Goal: Task Accomplishment & Management: Manage account settings

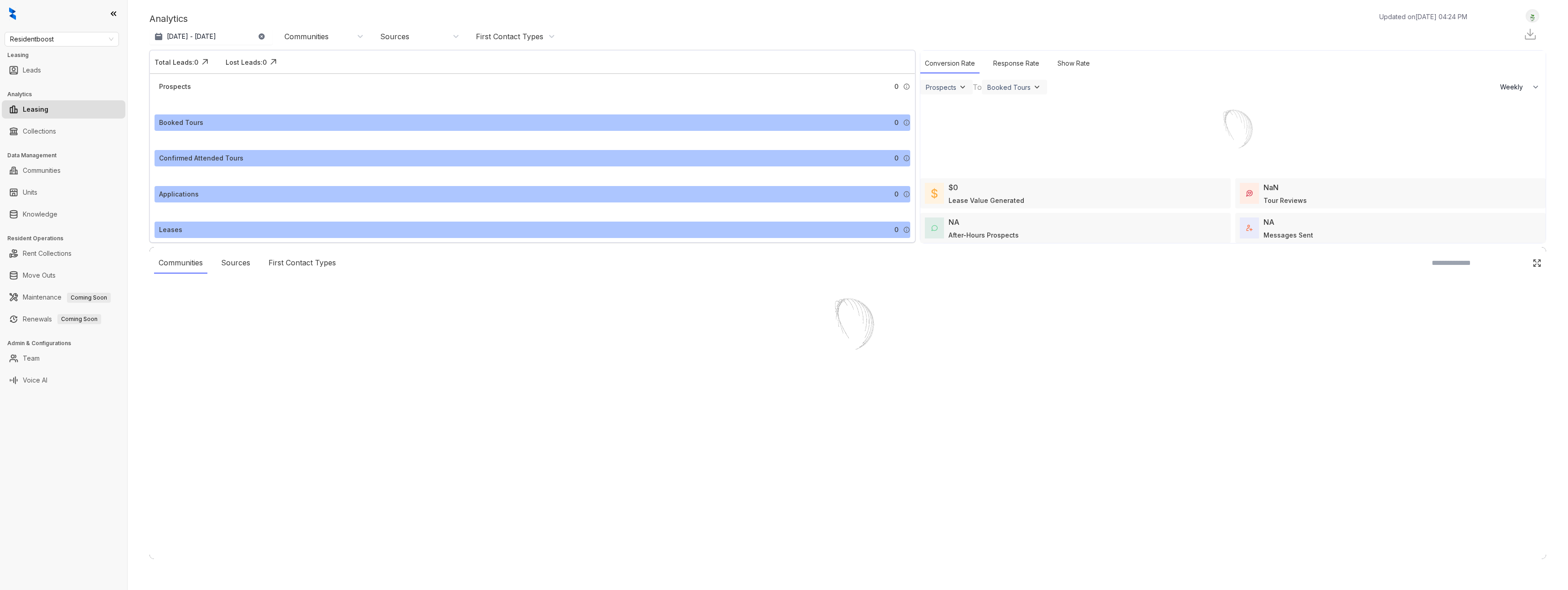
select select "******"
click at [40, 362] on link "Team" at bounding box center [31, 359] width 17 height 18
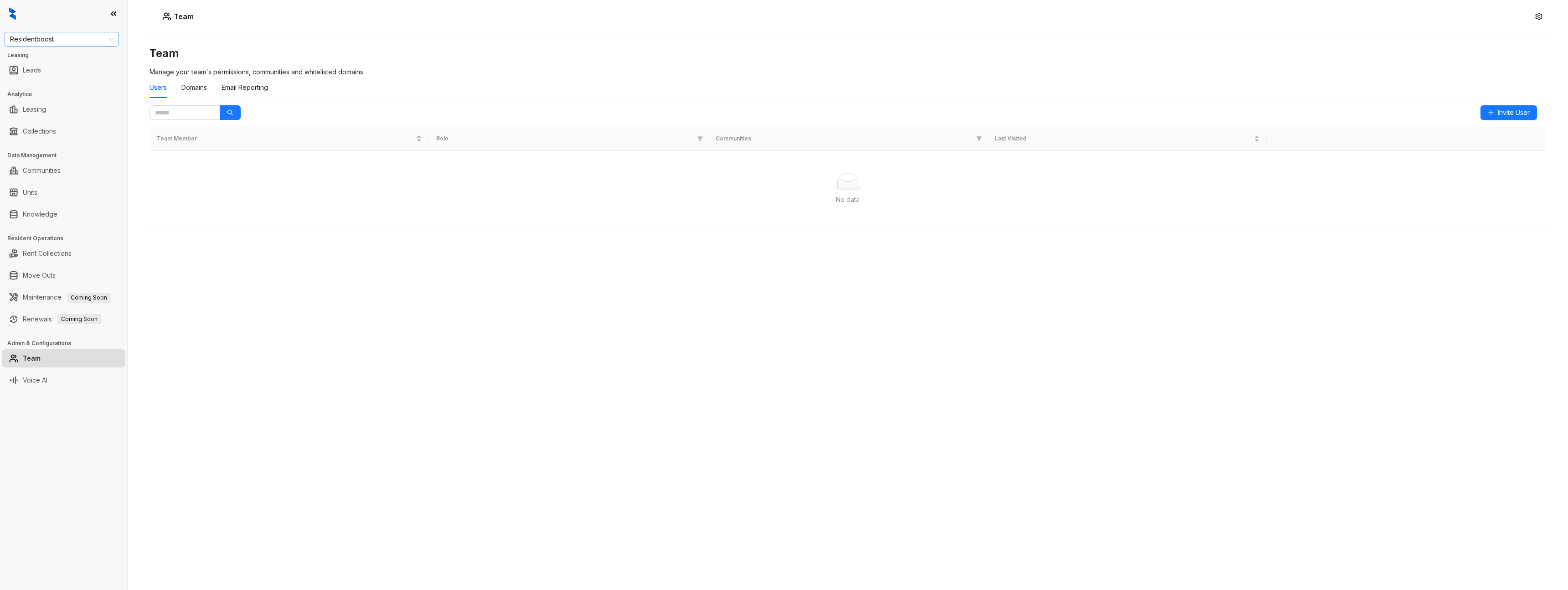
click at [74, 40] on span "Residentboost" at bounding box center [61, 39] width 103 height 13
type input "******"
click at [527, 279] on div "Team Manage your team's permissions, communities and whitelisted domains Users …" at bounding box center [848, 276] width 1396 height 460
drag, startPoint x: 527, startPoint y: 279, endPoint x: 294, endPoint y: 156, distance: 263.5
click at [525, 276] on div "Team Manage your team's permissions, communities and whitelisted domains Users …" at bounding box center [848, 276] width 1396 height 460
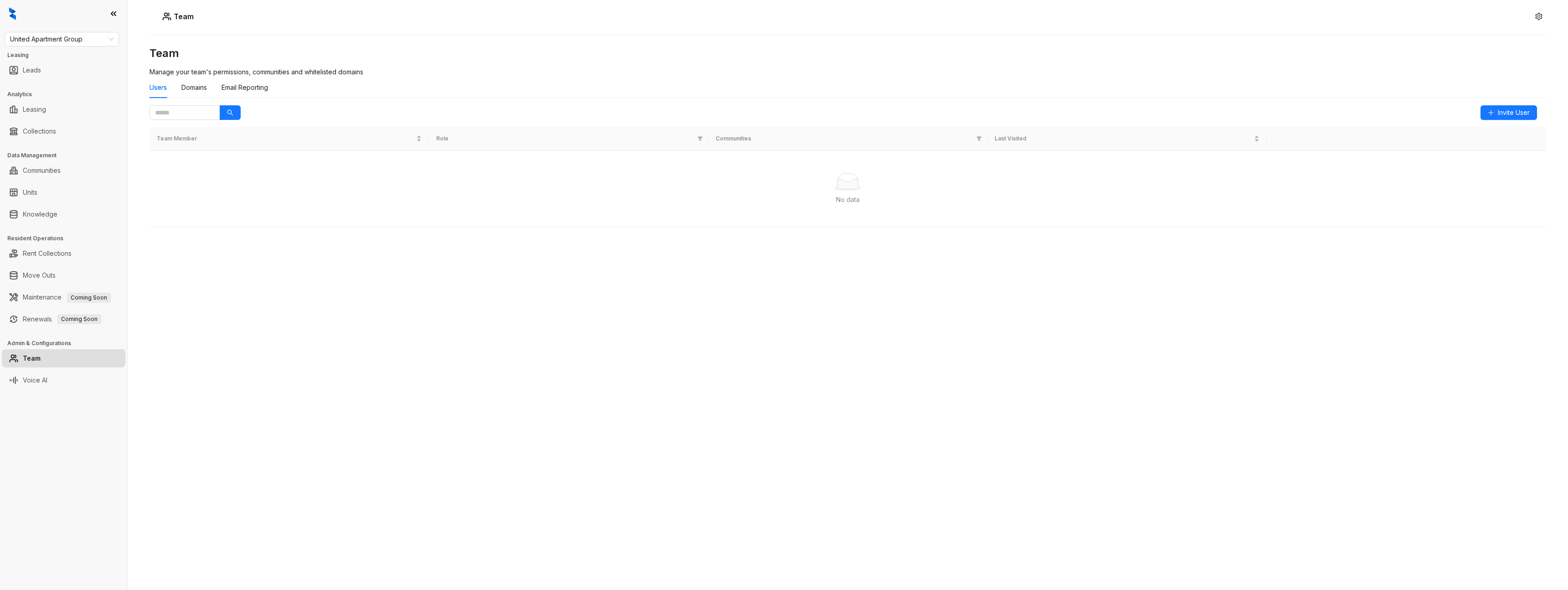
click at [411, 269] on div "Team Manage your team's permissions, communities and whitelisted domains Users …" at bounding box center [848, 276] width 1396 height 460
click at [412, 284] on div "Team Manage your team's permissions, communities and whitelisted domains Users …" at bounding box center [848, 276] width 1396 height 460
click at [453, 278] on div "Team Manage your team's permissions, communities and whitelisted domains Users …" at bounding box center [848, 276] width 1396 height 460
click at [464, 277] on div "Team Manage your team's permissions, communities and whitelisted domains Users …" at bounding box center [848, 276] width 1396 height 460
drag, startPoint x: 1542, startPoint y: 406, endPoint x: 1566, endPoint y: 406, distance: 24.0
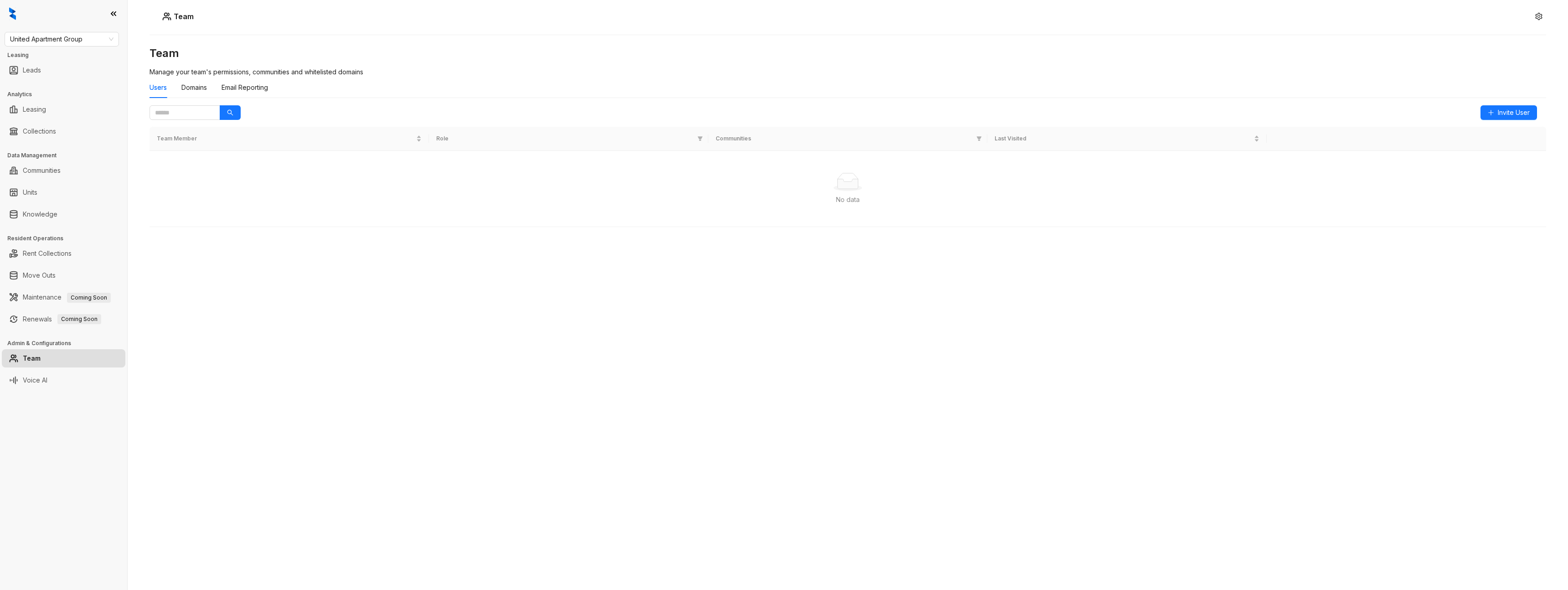
click at [1542, 406] on div "Team Manage your team's permissions, communities and whitelisted domains Users …" at bounding box center [848, 276] width 1396 height 460
click at [1564, 407] on div "Team Team Manage your team's permissions, communities and whitelisted domains U…" at bounding box center [848, 295] width 1440 height 590
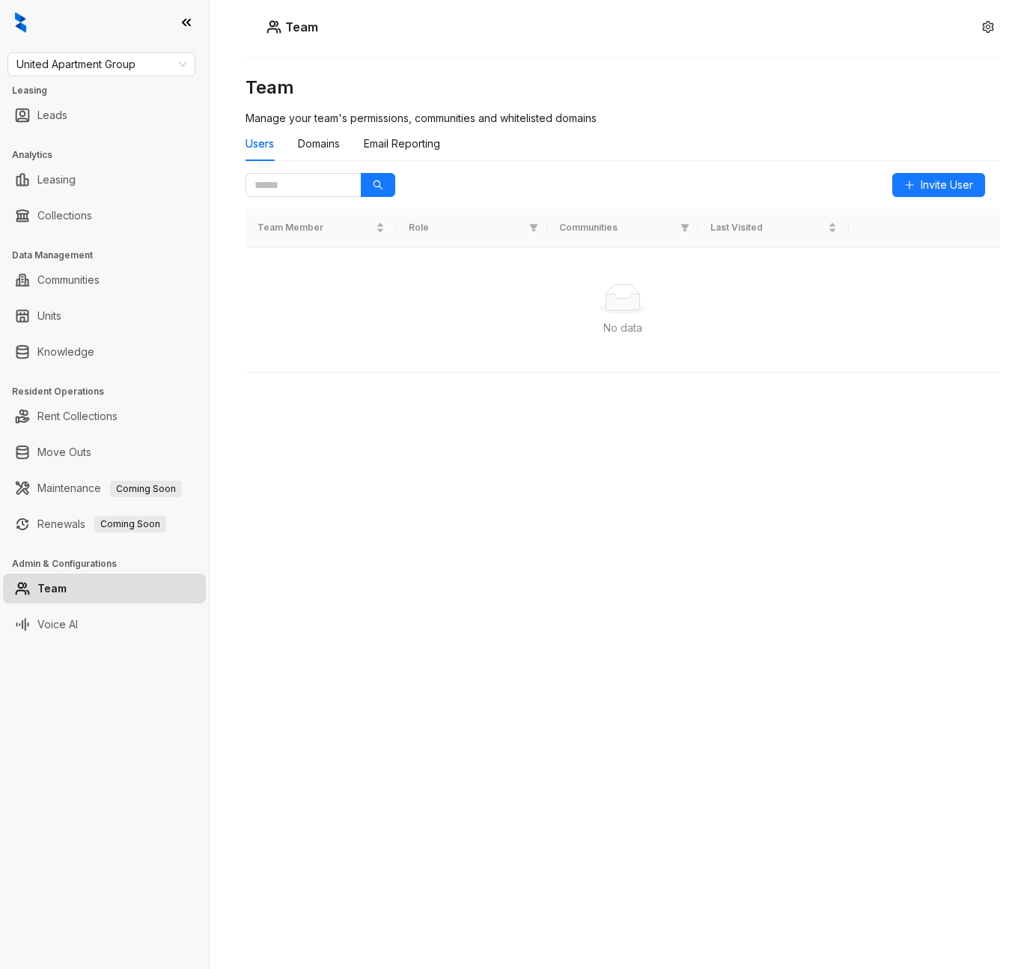
drag, startPoint x: 738, startPoint y: 464, endPoint x: 756, endPoint y: 448, distance: 23.3
click at [740, 461] on div "Team Manage your team's permissions, communities and whitelisted domains Users …" at bounding box center [623, 454] width 755 height 756
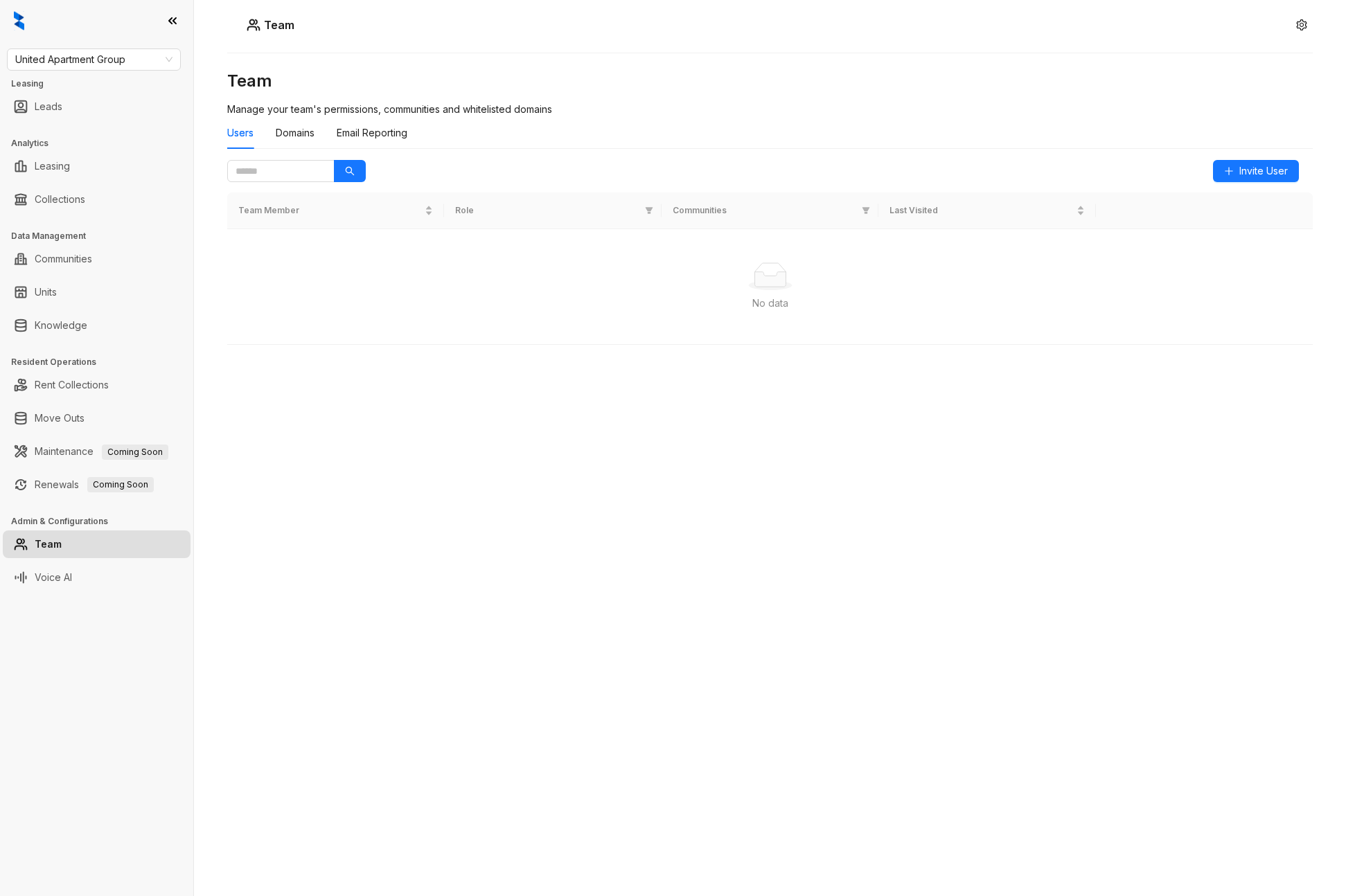
click at [834, 499] on div "Team Manage your team's permissions, communities and whitelisted domains Users …" at bounding box center [770, 420] width 1085 height 699
click at [290, 173] on input "text" at bounding box center [276, 171] width 80 height 15
type input "*"
click at [819, 447] on div "Team Manage your team's permissions, communities and whitelisted domains Users …" at bounding box center [770, 420] width 1085 height 699
drag, startPoint x: 313, startPoint y: 467, endPoint x: 356, endPoint y: 421, distance: 63.0
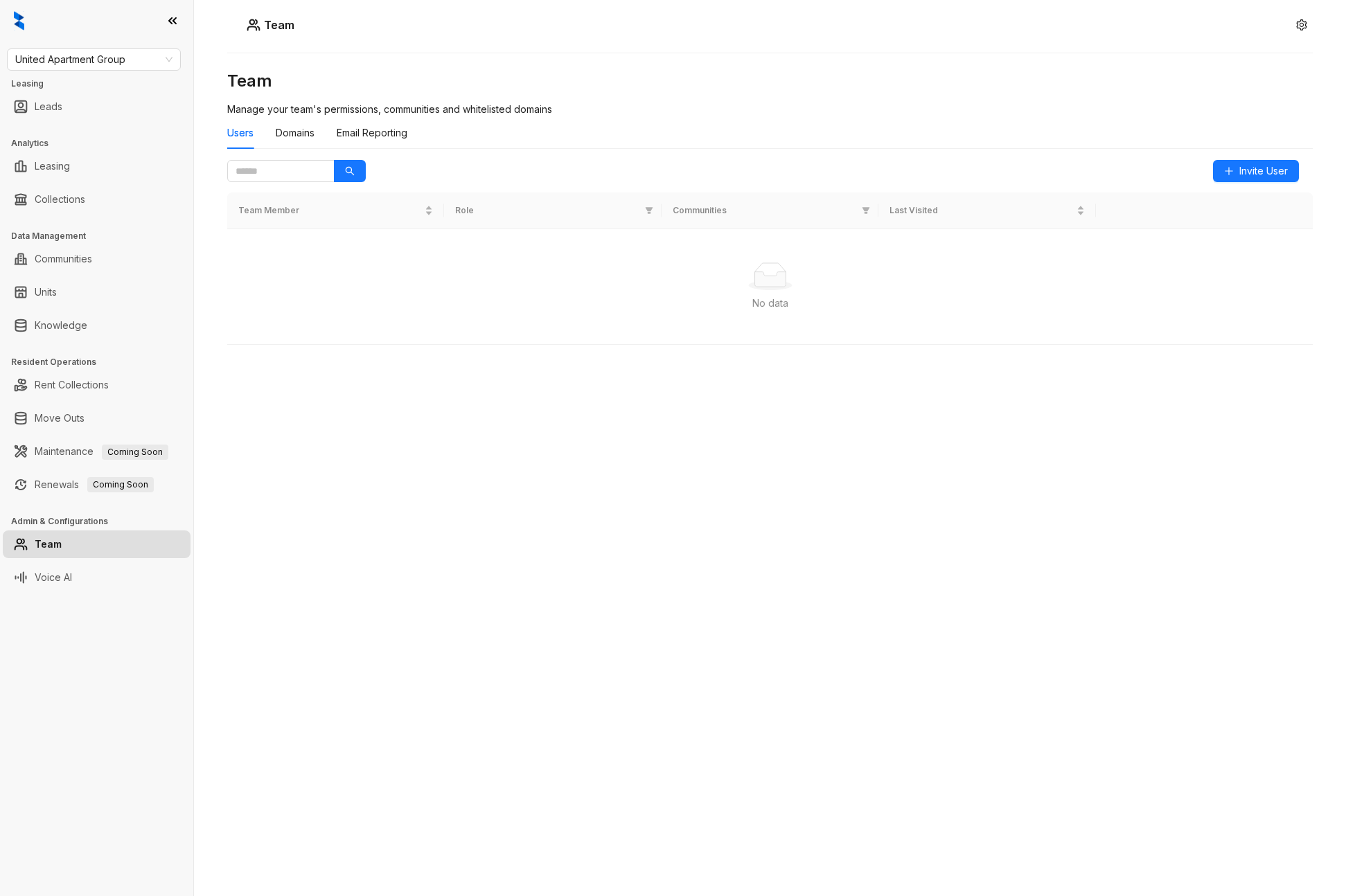
click at [315, 466] on div "Team Manage your team's permissions, communities and whitelisted domains Users …" at bounding box center [770, 420] width 1085 height 699
click at [554, 444] on div "Team Manage your team's permissions, communities and whitelisted domains Users …" at bounding box center [770, 420] width 1085 height 699
click at [654, 458] on div "Team Manage your team's permissions, communities and whitelisted domains Users …" at bounding box center [770, 420] width 1085 height 699
click at [720, 486] on div "Team Manage your team's permissions, communities and whitelisted domains Users …" at bounding box center [770, 420] width 1085 height 699
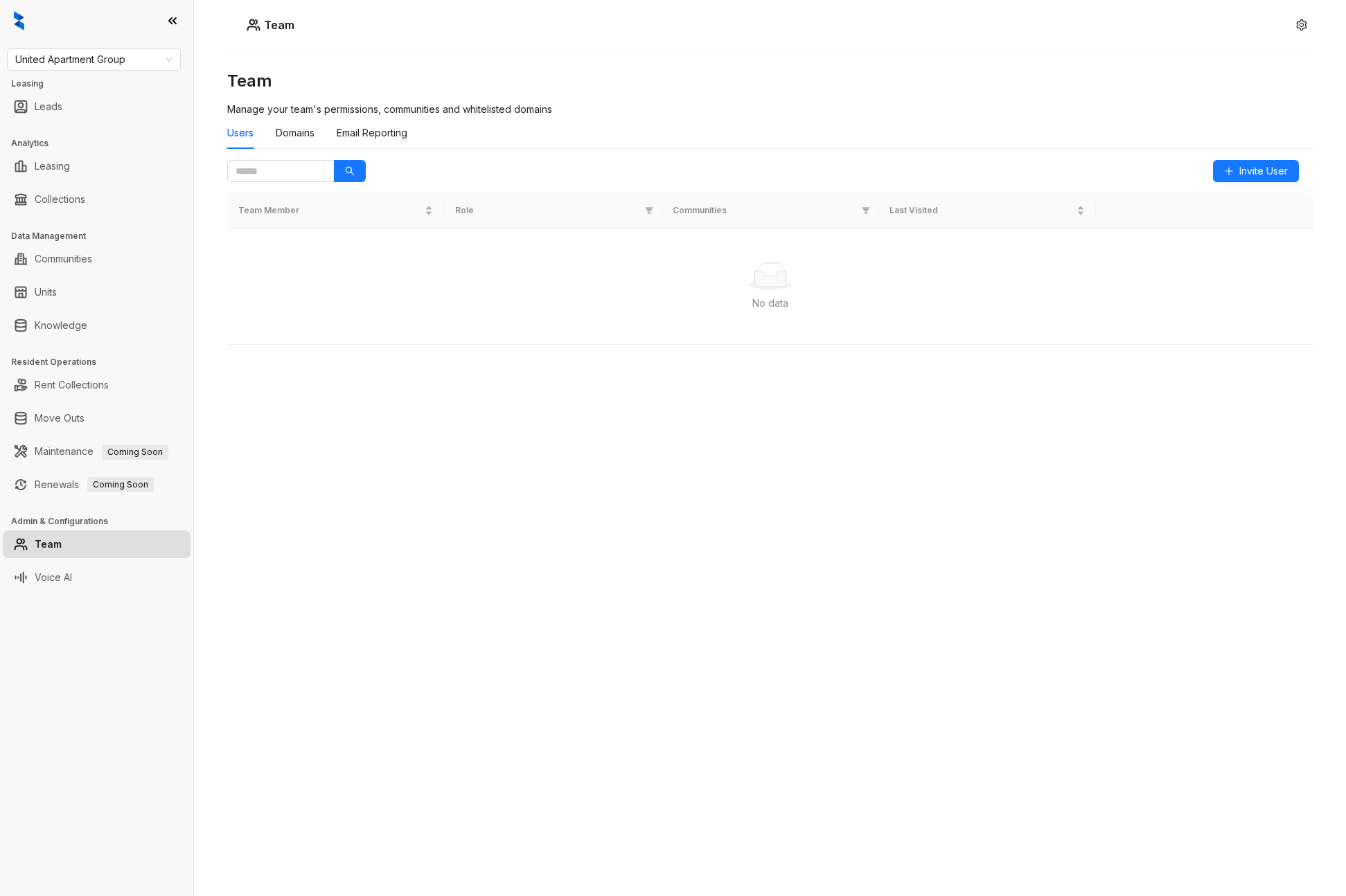
click at [803, 443] on div "Team Manage your team's permissions, communities and whitelisted domains Users …" at bounding box center [770, 420] width 1085 height 699
drag, startPoint x: 815, startPoint y: 453, endPoint x: 848, endPoint y: 445, distance: 34.0
click at [815, 453] on div "Team Manage your team's permissions, communities and whitelisted domains Users …" at bounding box center [770, 420] width 1085 height 699
click at [317, 129] on div "Users Domains Email Reporting" at bounding box center [317, 133] width 180 height 31
click at [293, 134] on div "Domains" at bounding box center [295, 133] width 39 height 15
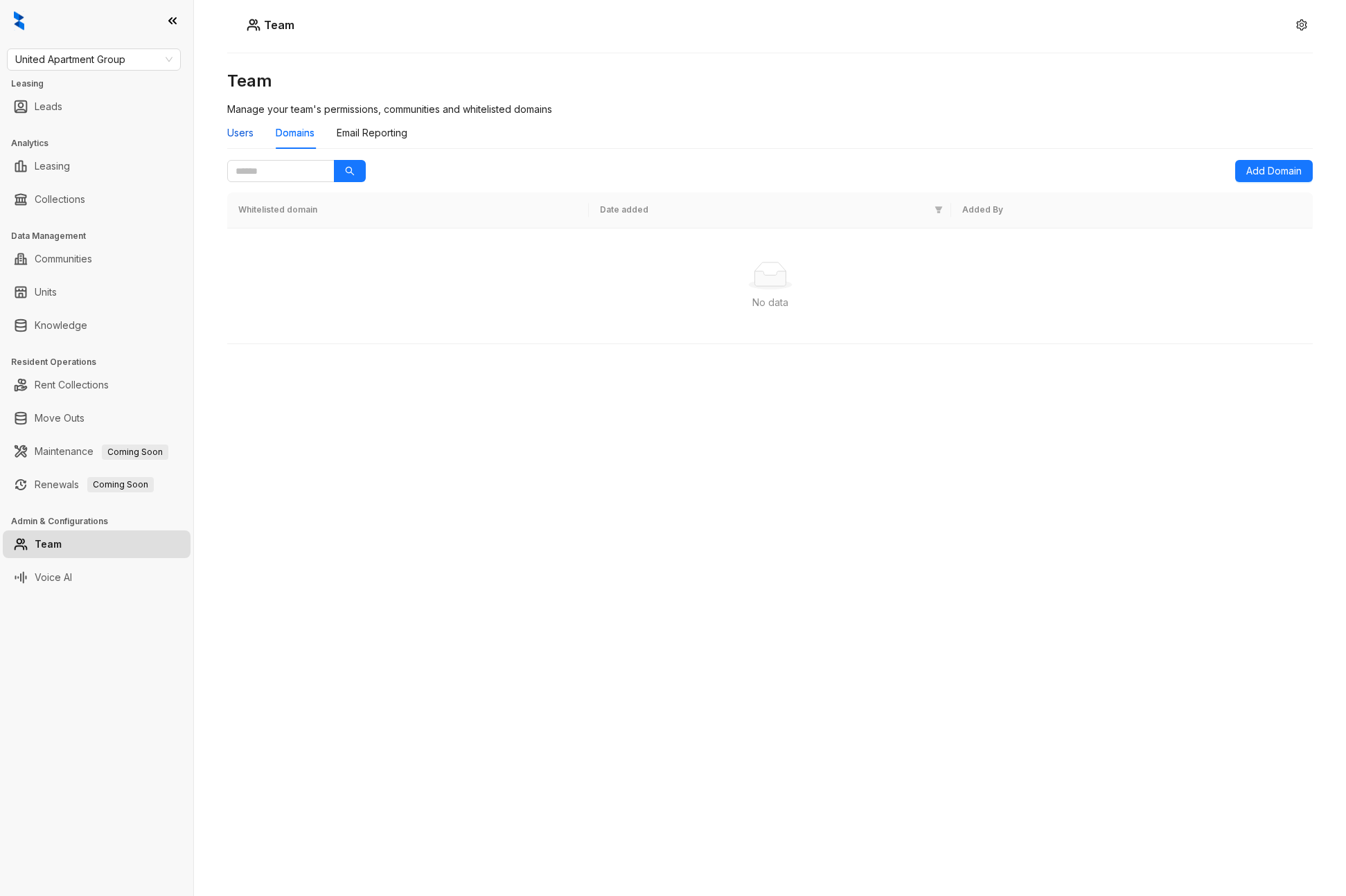
click at [249, 134] on div "Users" at bounding box center [241, 133] width 26 height 15
click at [781, 453] on div "Team Manage your team's permissions, communities and whitelisted domains Users …" at bounding box center [770, 420] width 1085 height 699
drag, startPoint x: 424, startPoint y: 547, endPoint x: 482, endPoint y: 542, distance: 58.2
click at [432, 549] on div "Team Manage your team's permissions, communities and whitelisted domains Users …" at bounding box center [770, 420] width 1085 height 699
drag, startPoint x: 562, startPoint y: 540, endPoint x: 583, endPoint y: 415, distance: 126.8
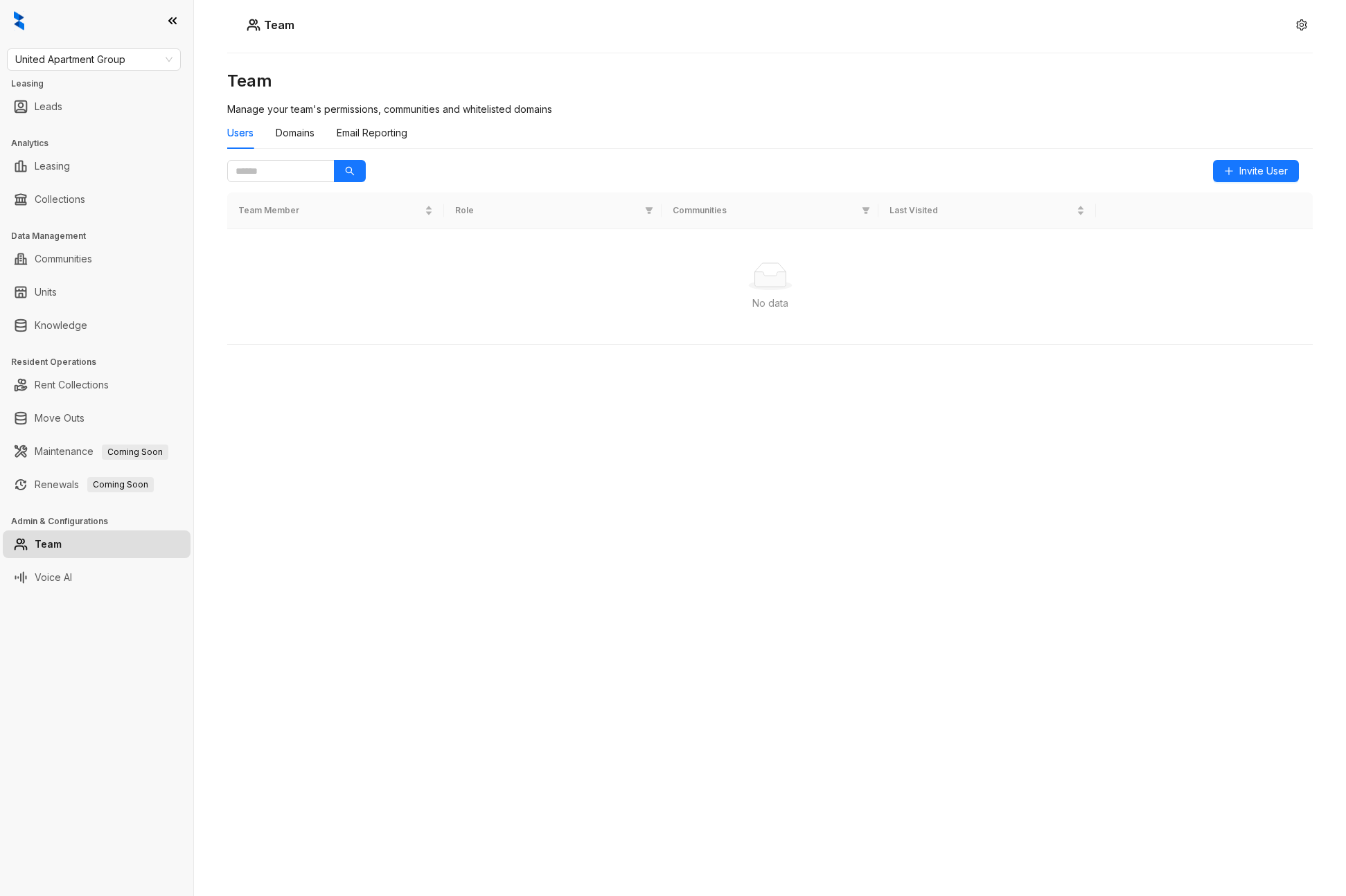
click at [562, 540] on div "Team Manage your team's permissions, communities and whitelisted domains Users …" at bounding box center [770, 420] width 1085 height 699
drag, startPoint x: 562, startPoint y: 112, endPoint x: 227, endPoint y: 104, distance: 335.1
click at [228, 104] on div "Team Manage your team's permissions, communities and whitelisted domains Users …" at bounding box center [770, 420] width 1085 height 699
copy span "Manage your team's permissions, communities and whitelisted domains"
click at [1179, 522] on div "Team Manage your team's permissions, communities and whitelisted domains Users …" at bounding box center [770, 420] width 1085 height 699
